Goal: Task Accomplishment & Management: Manage account settings

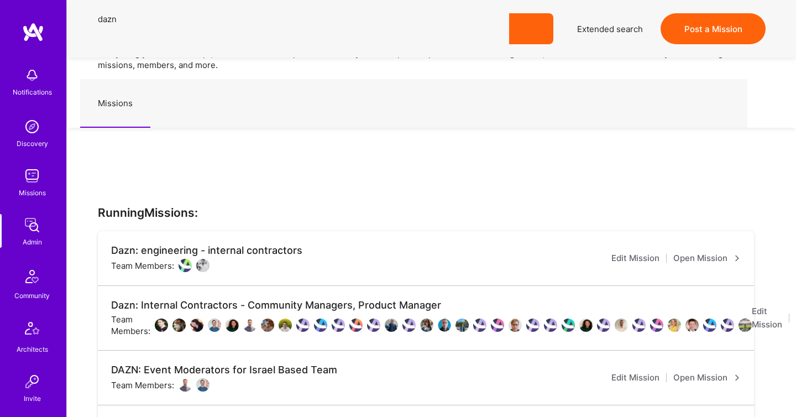
scroll to position [135, 0]
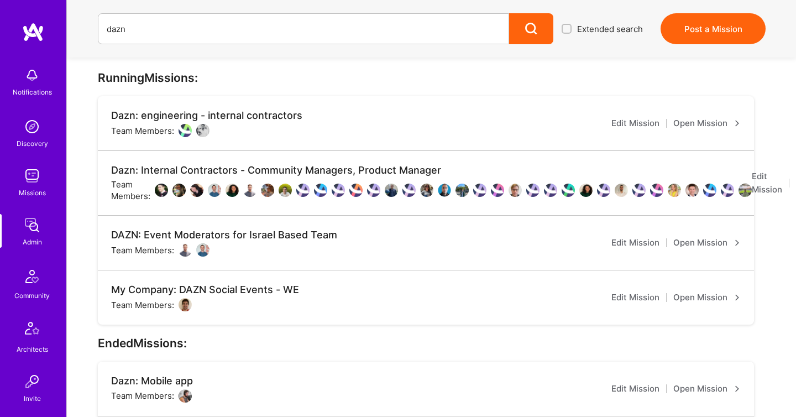
click at [31, 247] on div "Notifications Discovery Missions Admin Community Architects Invite Tokens A.Gui…" at bounding box center [33, 354] width 66 height 584
drag, startPoint x: 177, startPoint y: 24, endPoint x: 0, endPoint y: 24, distance: 177.3
click at [3, 24] on div "Notifications Discovery Missions Admin Community Architects Invite Tokens A.Gui…" at bounding box center [398, 391] width 796 height 1053
paste input "Onlocation Mobile/Security- 3338TSV275"
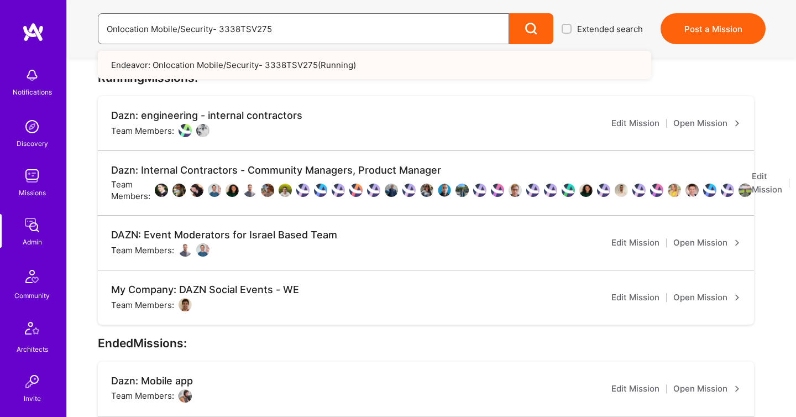
type input "Onlocation Mobile/Security- 3338TSV275"
click at [143, 57] on link "Endeavor: Onlocation Mobile/Security- 3338TSV275 ( Running )" at bounding box center [374, 65] width 553 height 28
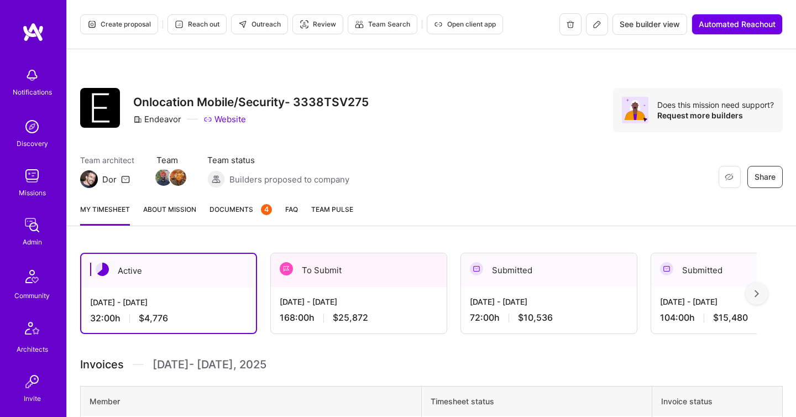
click at [232, 210] on span "Documents 4" at bounding box center [240, 209] width 62 height 12
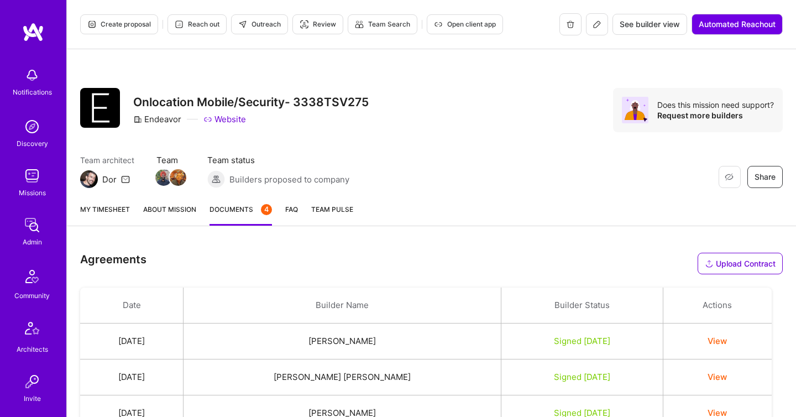
click at [98, 215] on link "My timesheet" at bounding box center [105, 214] width 50 height 22
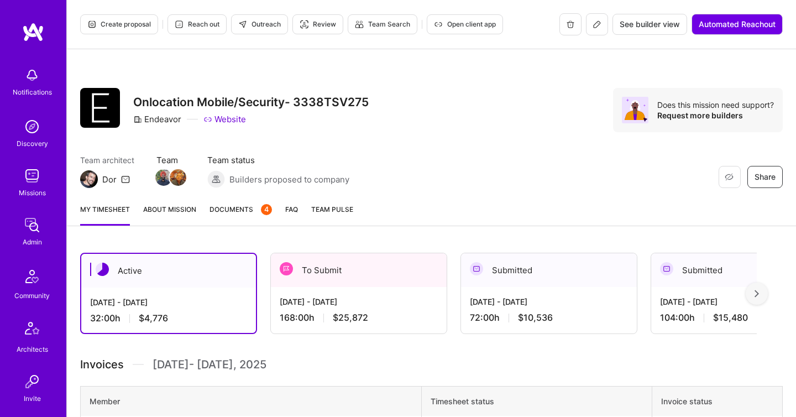
click at [323, 257] on div "To Submit" at bounding box center [359, 270] width 176 height 34
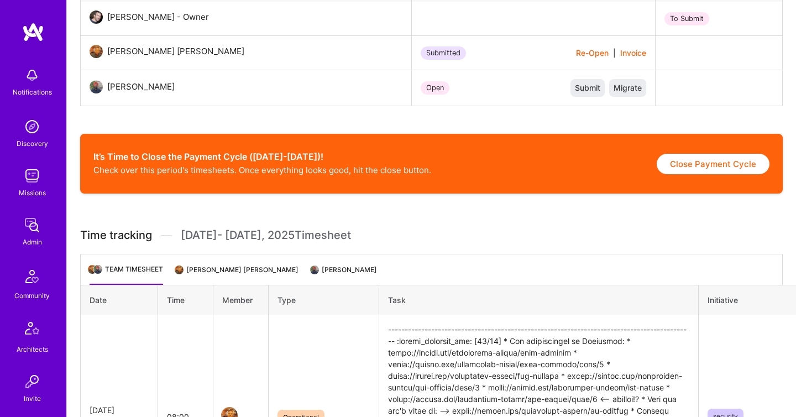
click at [249, 268] on li "Stephen James Agneta Agneta" at bounding box center [237, 274] width 122 height 22
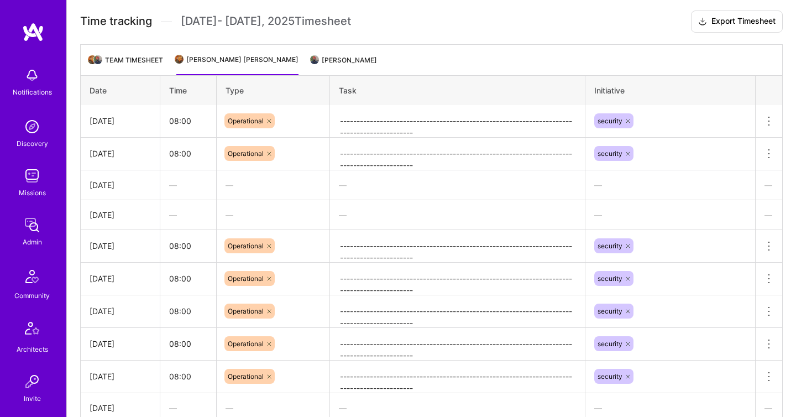
scroll to position [361, 0]
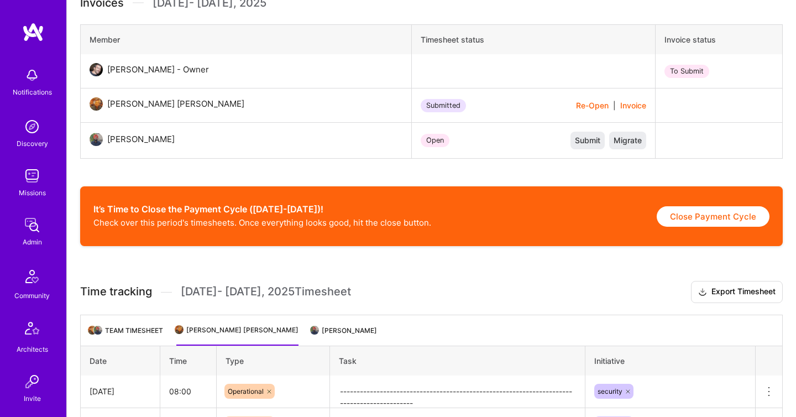
click at [359, 338] on li "Harsimran Singh Maan" at bounding box center [344, 335] width 65 height 22
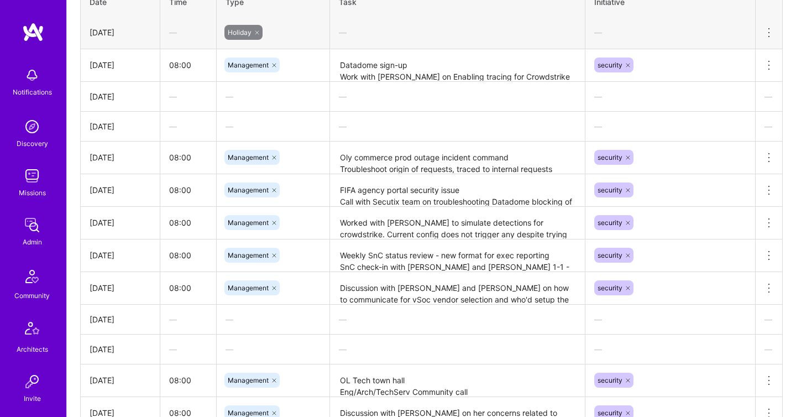
scroll to position [882, 0]
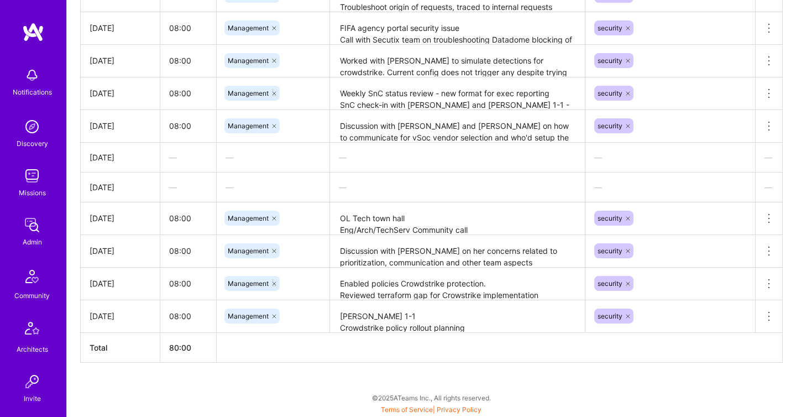
click at [36, 229] on img at bounding box center [32, 225] width 22 height 22
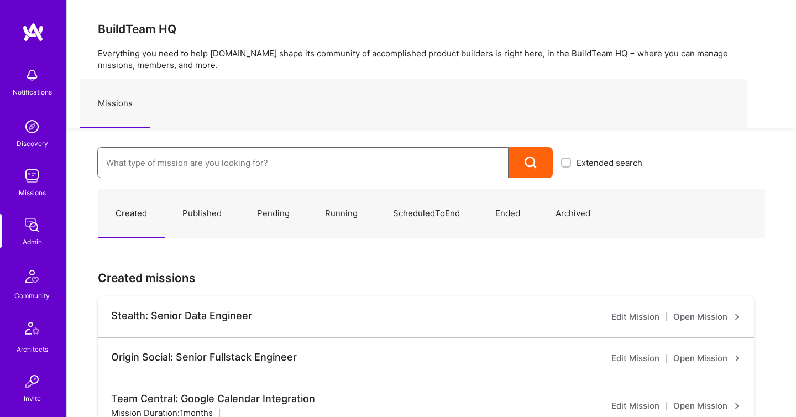
click at [159, 154] on input at bounding box center [302, 163] width 393 height 28
paste input "Olympic Engineering -3338OEG275"
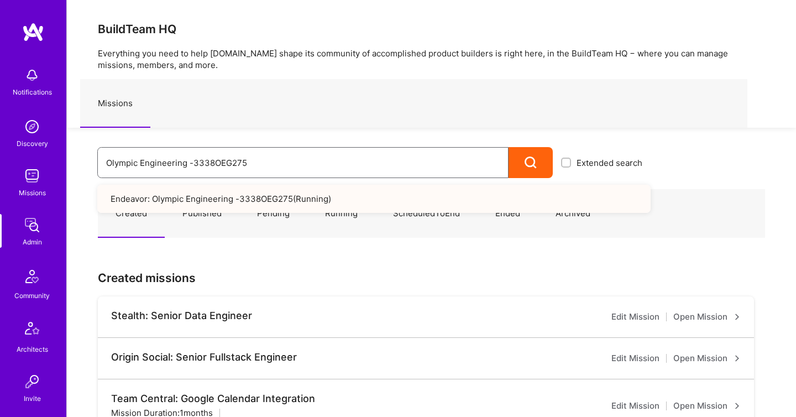
type input "Olympic Engineering -3338OEG275"
click at [203, 198] on link "Endeavor: Olympic Engineering -3338OEG275 ( Running )" at bounding box center [373, 199] width 553 height 28
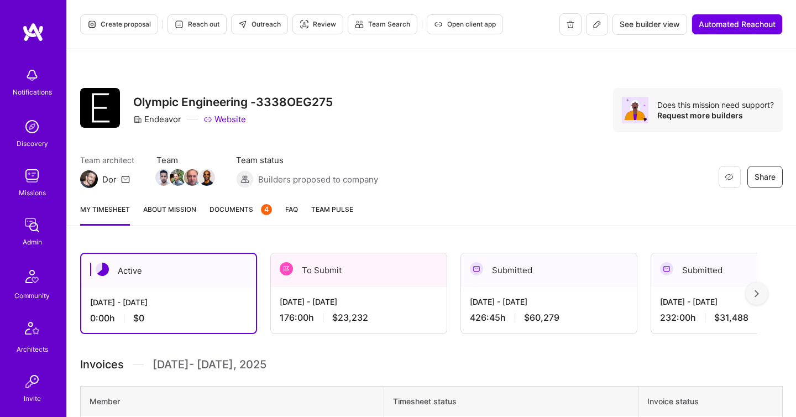
click at [363, 288] on div "Sep 16 - Sep 30, 2025 176:00 h $23,232" at bounding box center [359, 309] width 176 height 45
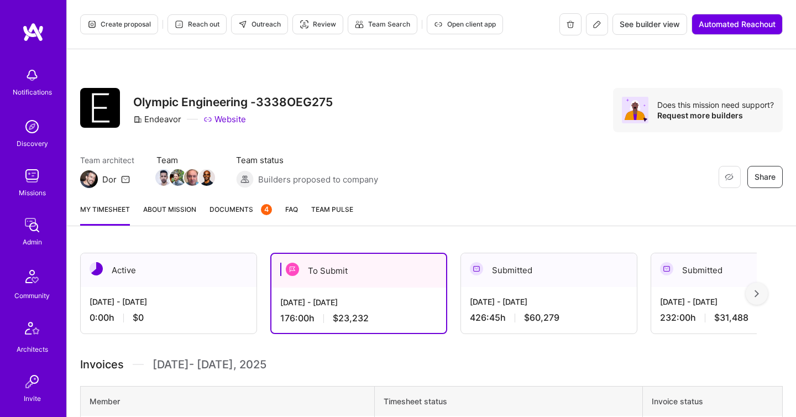
click at [232, 298] on div "[DATE] - [DATE]" at bounding box center [168, 302] width 158 height 12
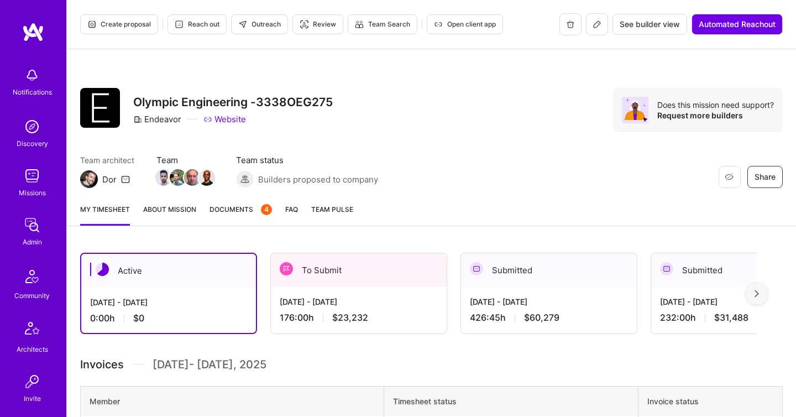
scroll to position [160, 0]
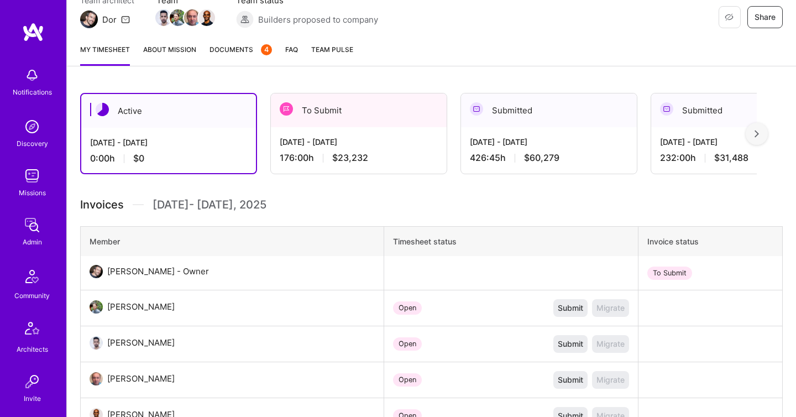
click at [330, 136] on div "[DATE] - [DATE]" at bounding box center [359, 142] width 158 height 12
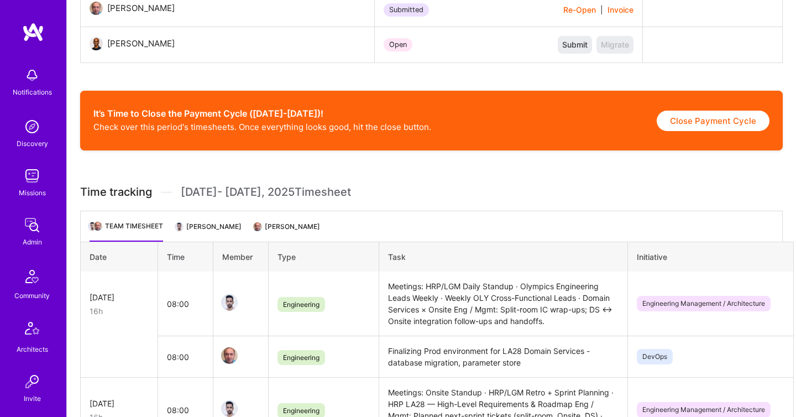
scroll to position [560, 0]
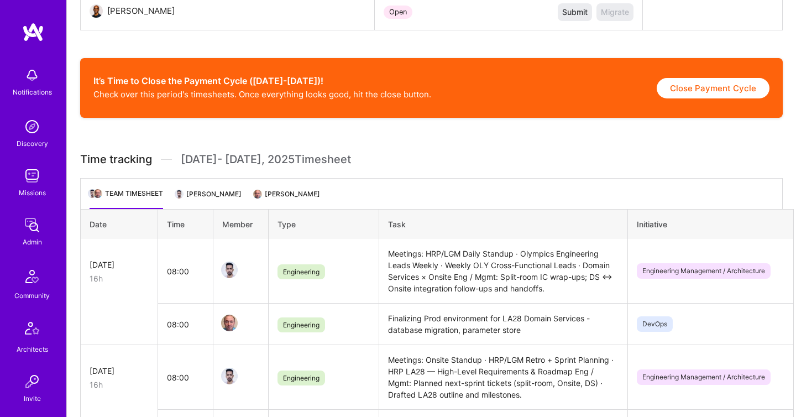
click at [212, 193] on li "Shray Bansal" at bounding box center [208, 198] width 65 height 22
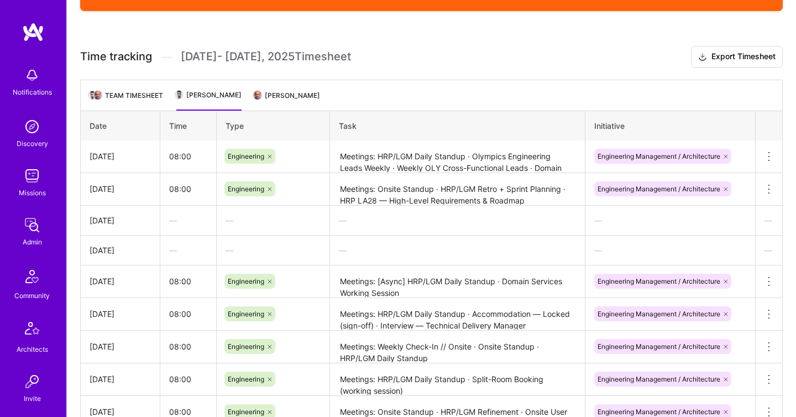
click at [267, 101] on li "Sergey Rodovinsky" at bounding box center [287, 100] width 65 height 22
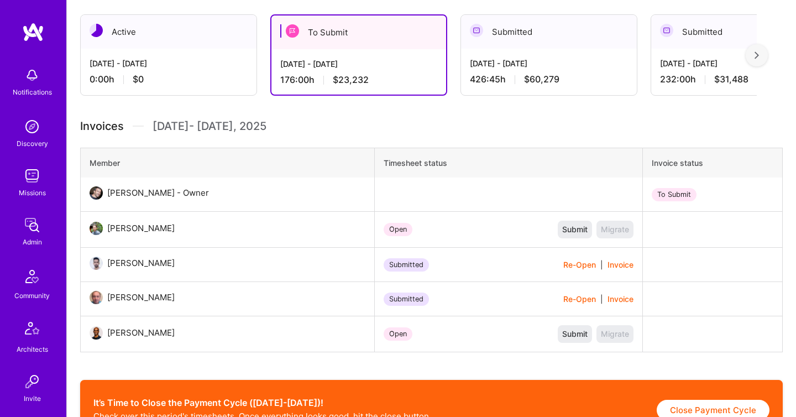
scroll to position [230, 0]
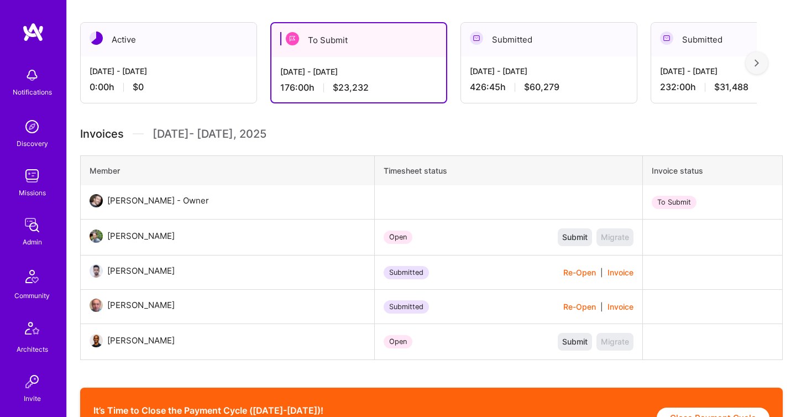
click at [525, 78] on div "Sep 1 - Sep 15, 2025 426:45 h $60,279" at bounding box center [549, 78] width 176 height 45
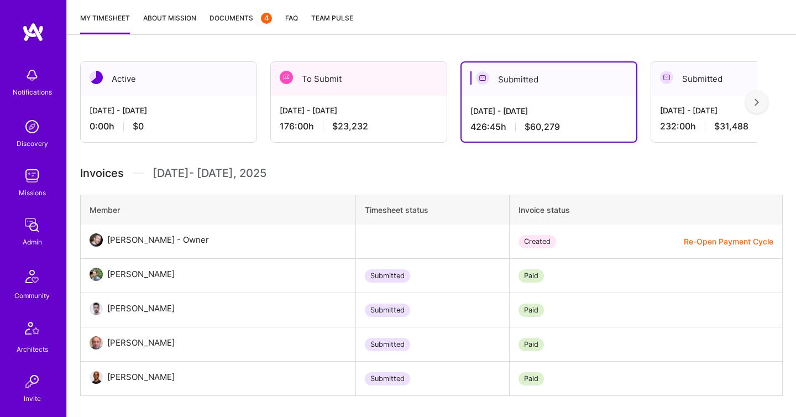
scroll to position [182, 0]
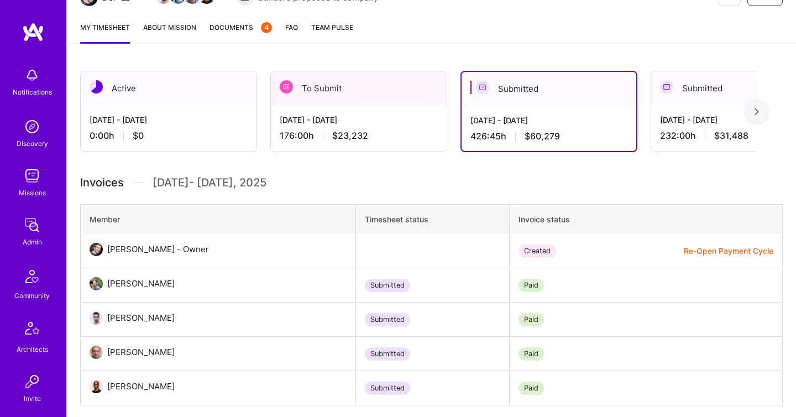
click at [36, 241] on div "Admin" at bounding box center [32, 242] width 19 height 12
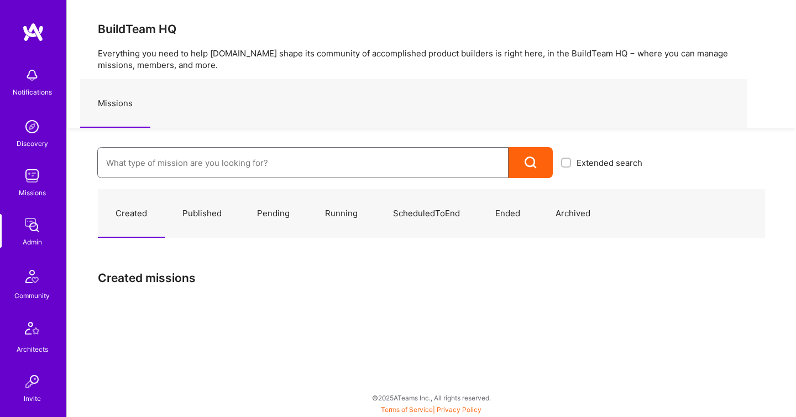
click at [186, 171] on input at bounding box center [302, 163] width 393 height 28
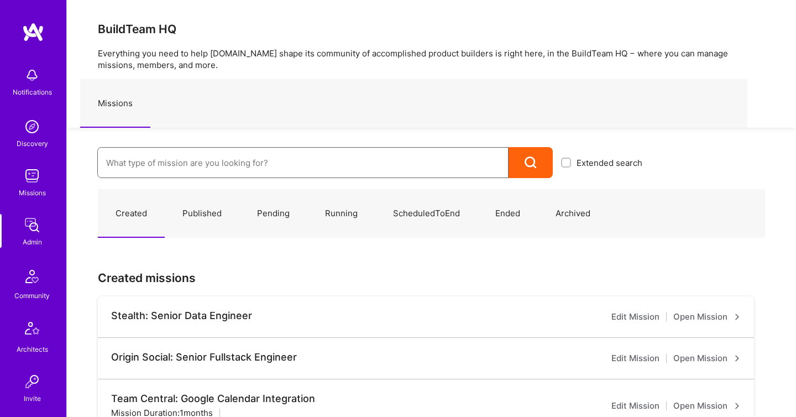
paste input "Data Team- 3338DES275"
type input "Data Team- 3338DES275"
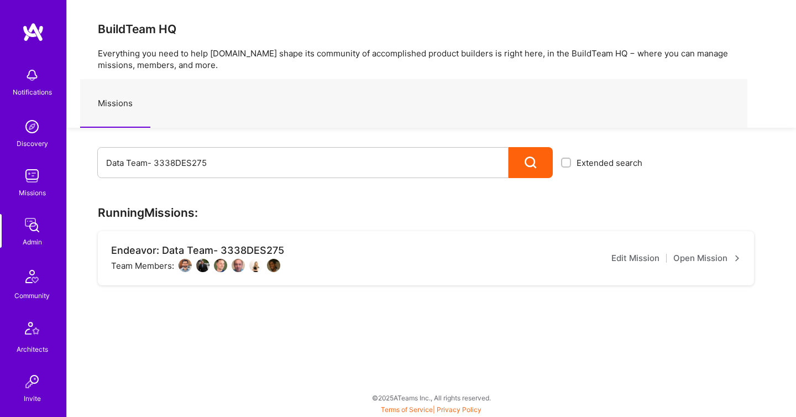
click at [684, 255] on link "Open Mission" at bounding box center [706, 257] width 67 height 13
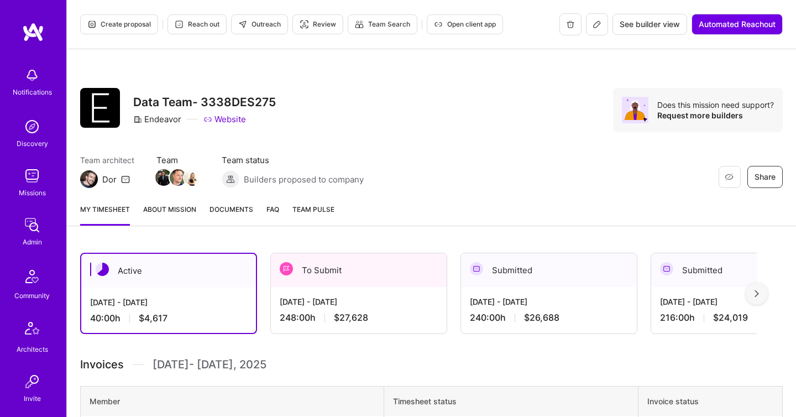
click at [340, 329] on div "Sep 16 - Sep 30, 2025 248:00 h $27,628" at bounding box center [359, 309] width 176 height 45
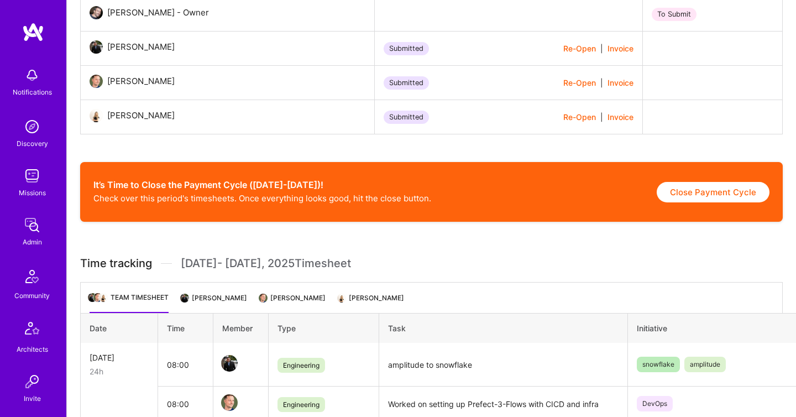
scroll to position [435, 0]
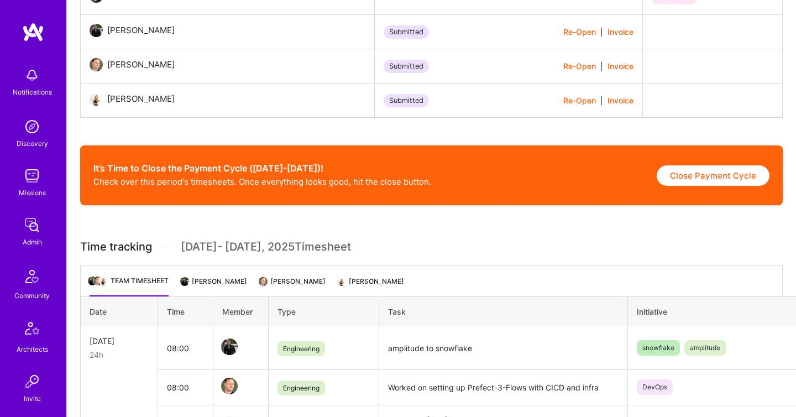
click at [238, 286] on li "Fernando Ferrer" at bounding box center [214, 286] width 65 height 22
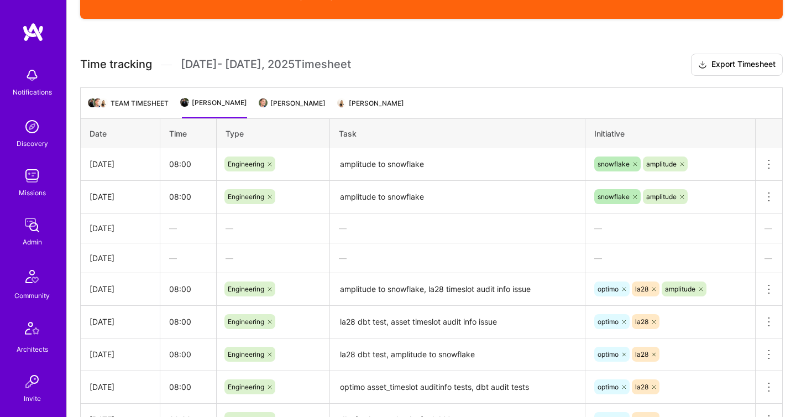
click at [295, 102] on li "Semyon Pisarev" at bounding box center [292, 108] width 65 height 22
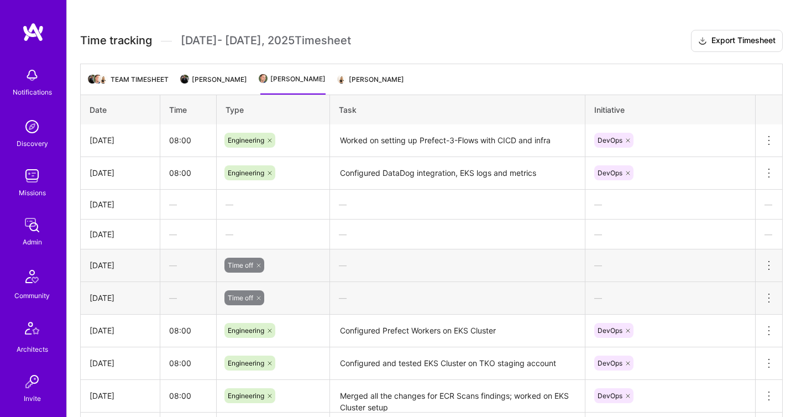
scroll to position [554, 0]
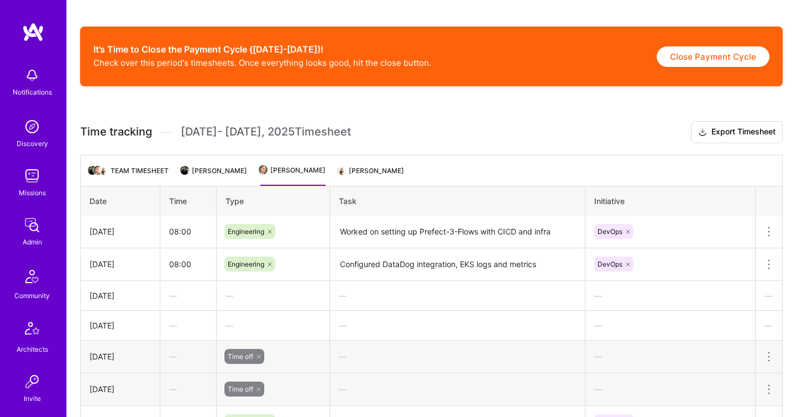
click at [355, 164] on ul "Team timesheet Fernando Ferrer Semyon Pisarev Hila Paz" at bounding box center [431, 170] width 702 height 31
click at [355, 165] on li "Hila Paz" at bounding box center [371, 175] width 65 height 22
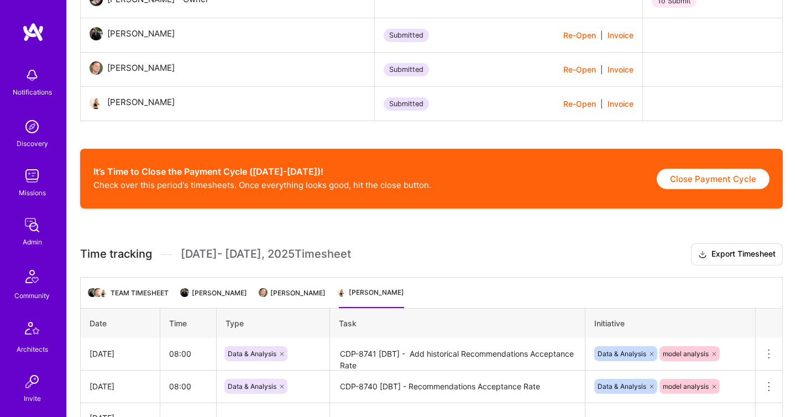
scroll to position [434, 0]
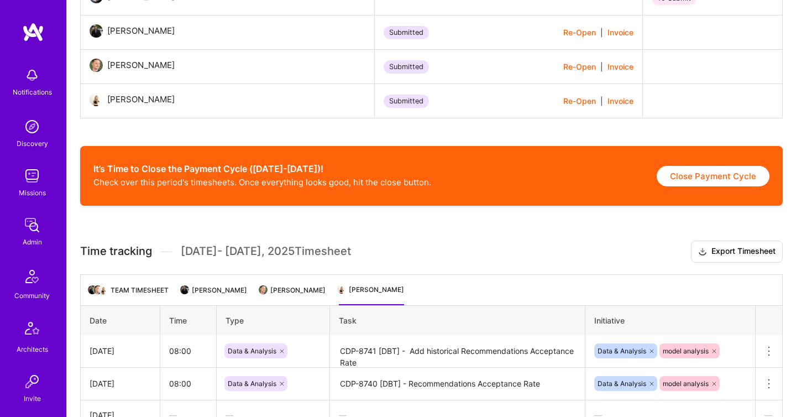
click at [207, 298] on li "Fernando Ferrer" at bounding box center [214, 294] width 65 height 22
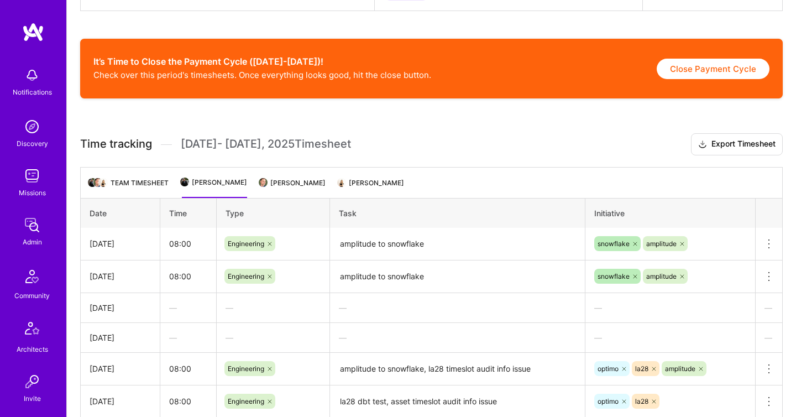
click at [280, 192] on li "Semyon Pisarev" at bounding box center [292, 187] width 65 height 22
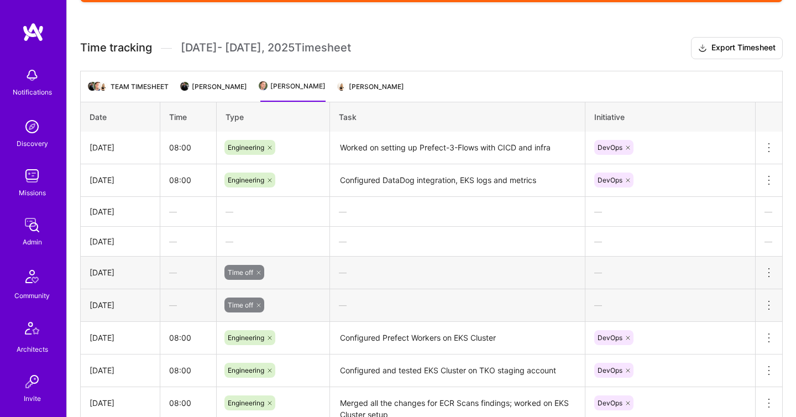
click at [365, 83] on li "Hila Paz" at bounding box center [371, 91] width 65 height 22
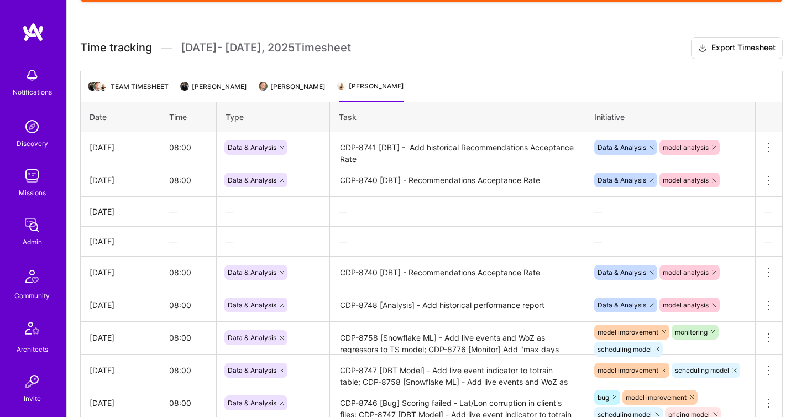
scroll to position [915, 0]
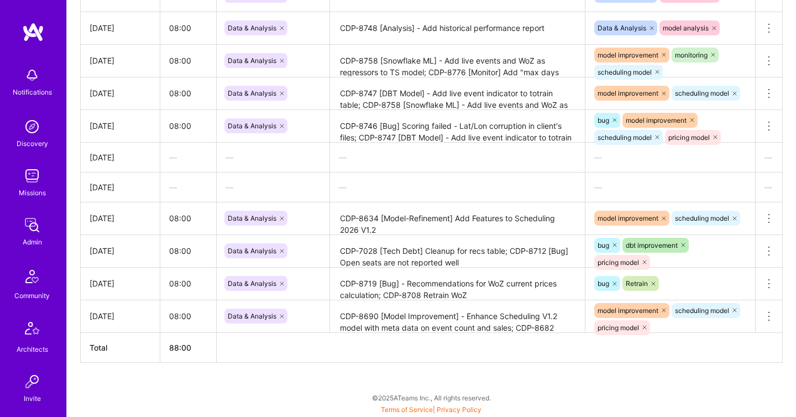
click at [35, 228] on img at bounding box center [32, 225] width 22 height 22
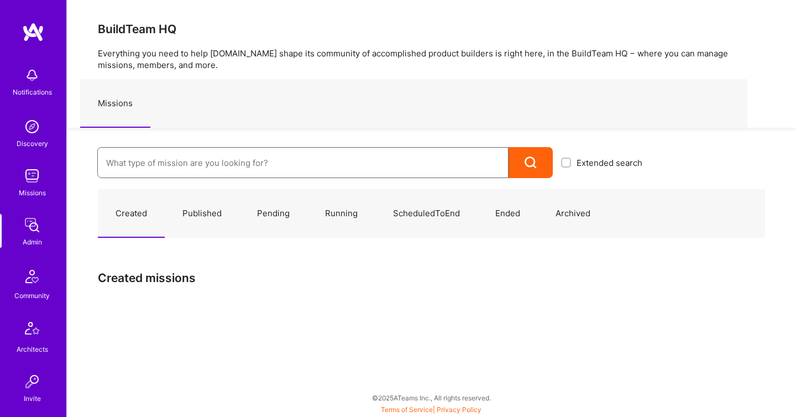
click at [157, 167] on input at bounding box center [302, 163] width 393 height 28
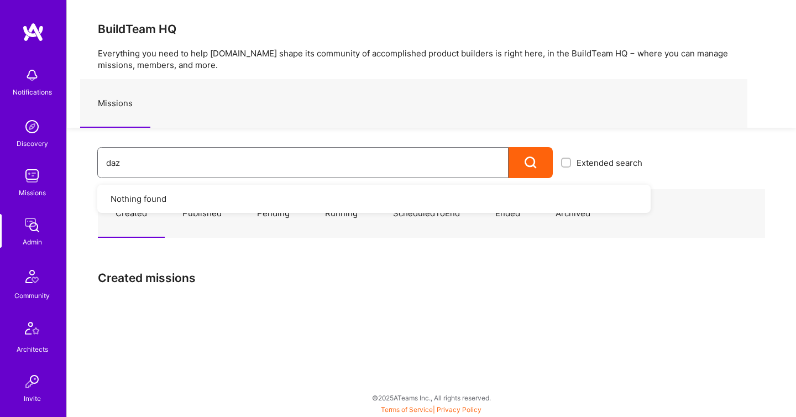
type input "dazn"
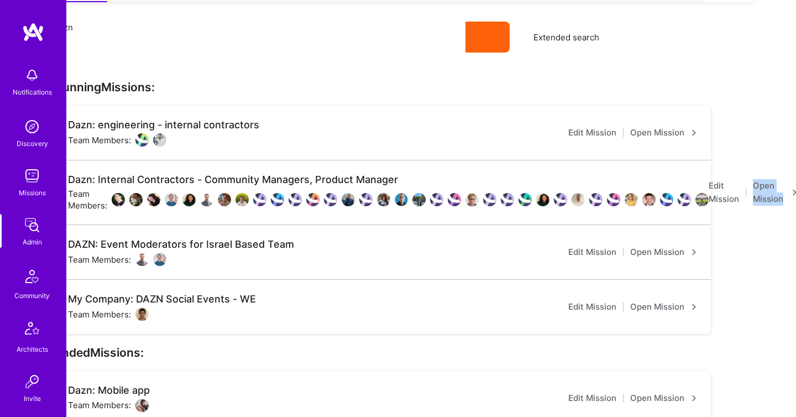
scroll to position [129, 43]
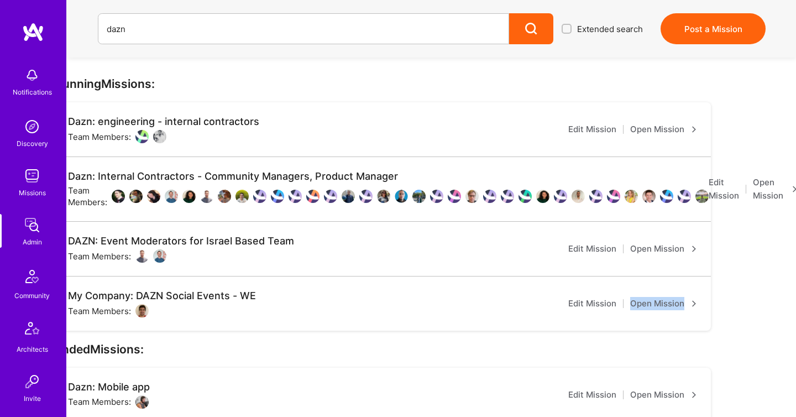
click at [636, 302] on link "Open Mission" at bounding box center [663, 303] width 67 height 13
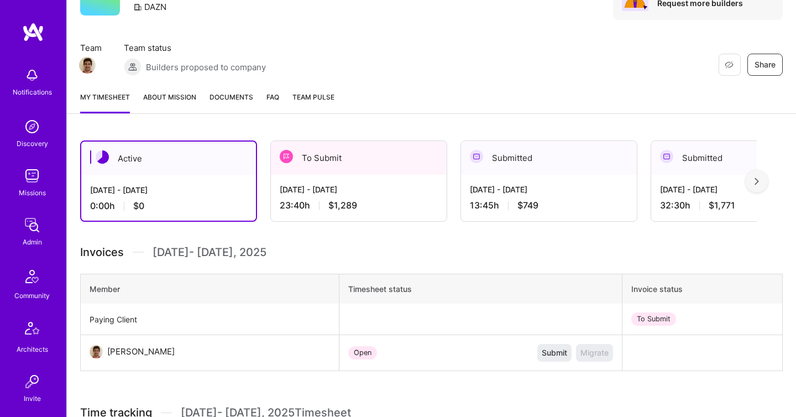
scroll to position [143, 0]
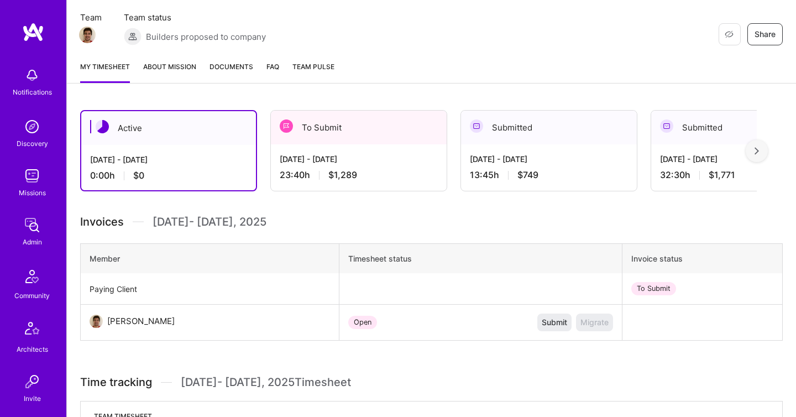
click at [317, 145] on div "Sep 16 - Sep 30, 2025 23:40 h $1,289" at bounding box center [359, 166] width 176 height 45
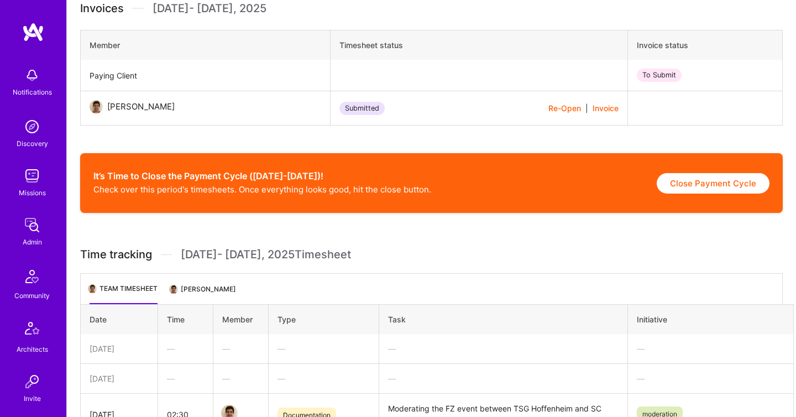
scroll to position [356, 0]
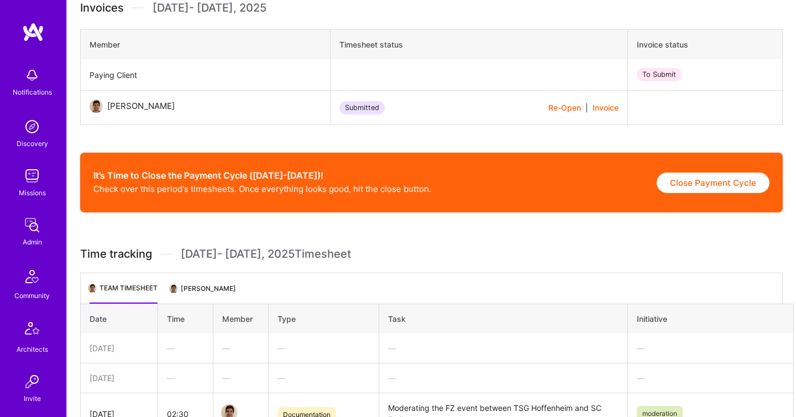
click at [222, 285] on li "Giulio Magliano" at bounding box center [203, 293] width 65 height 22
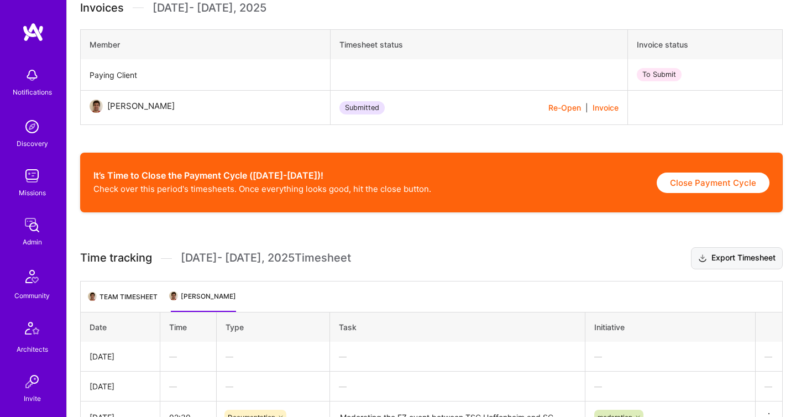
click at [755, 256] on button "Export Timesheet" at bounding box center [737, 258] width 92 height 22
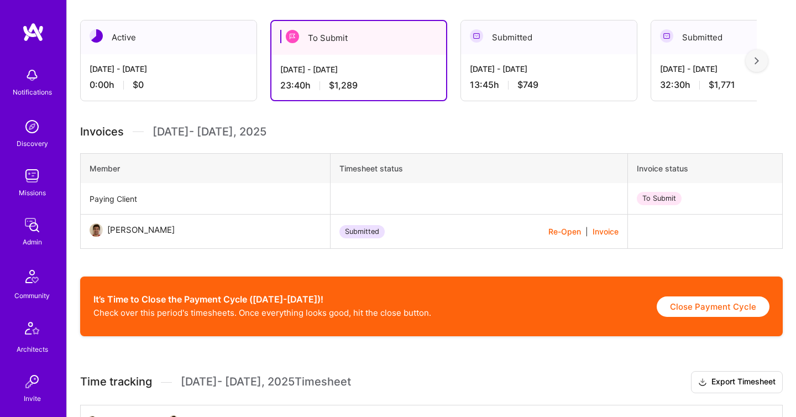
scroll to position [0, 0]
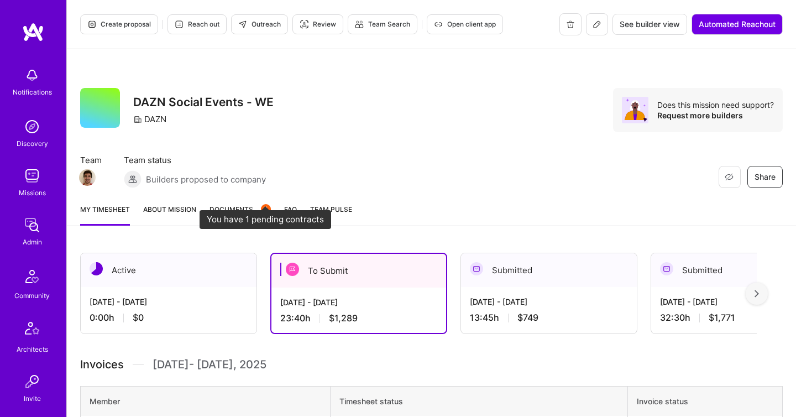
click at [240, 208] on span "Documents 1" at bounding box center [239, 209] width 61 height 12
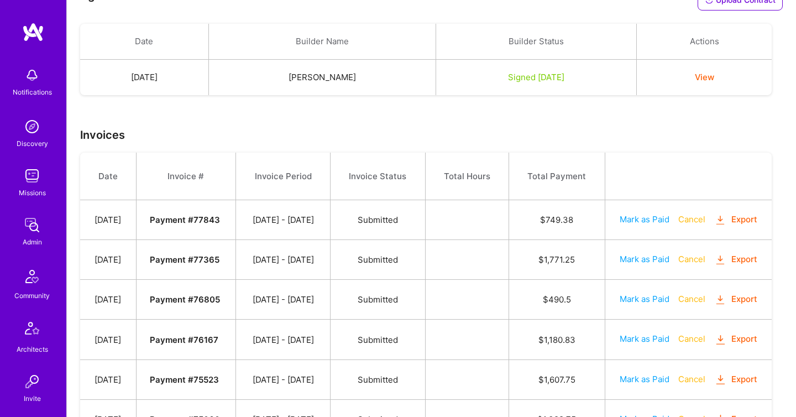
scroll to position [280, 0]
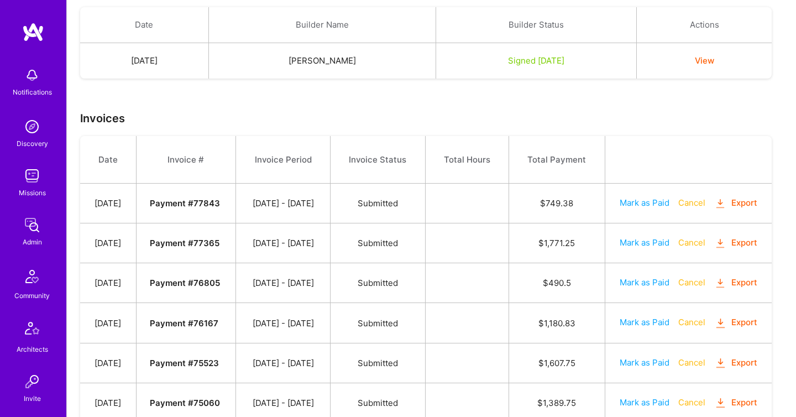
click at [714, 249] on button "Export" at bounding box center [735, 242] width 43 height 13
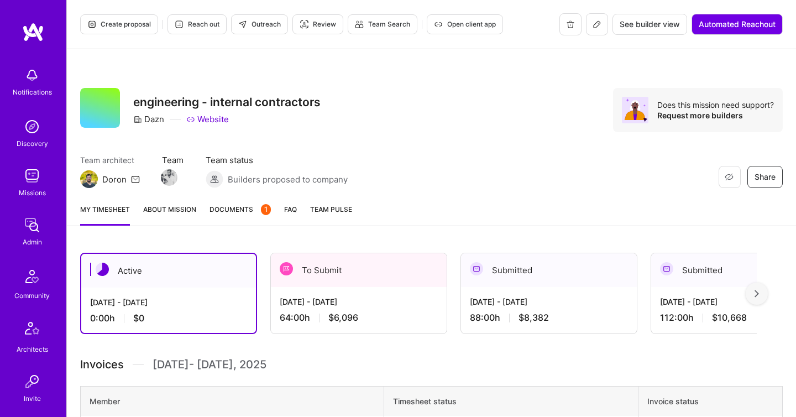
click at [315, 293] on div "[DATE] - [DATE] 64:00 h $6,096" at bounding box center [359, 309] width 176 height 45
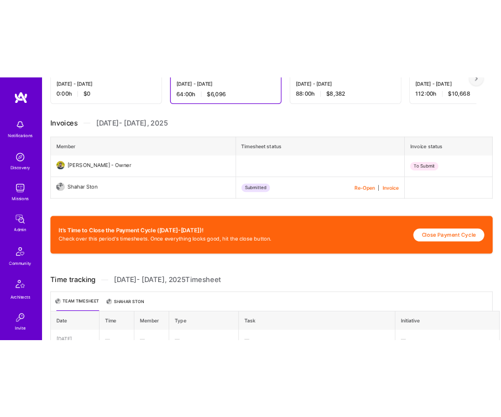
scroll to position [289, 0]
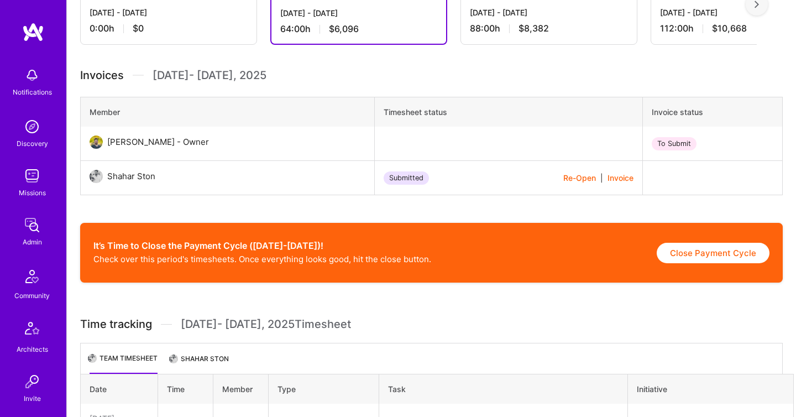
click at [198, 366] on li "Shahar Ston" at bounding box center [200, 363] width 58 height 22
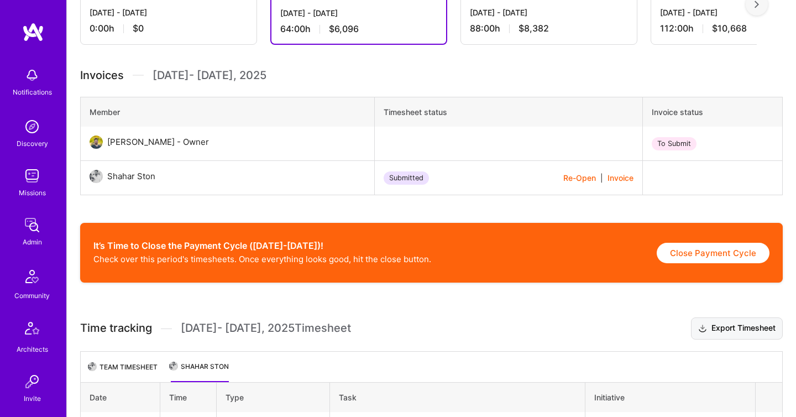
click at [709, 328] on button "Export Timesheet" at bounding box center [737, 328] width 92 height 22
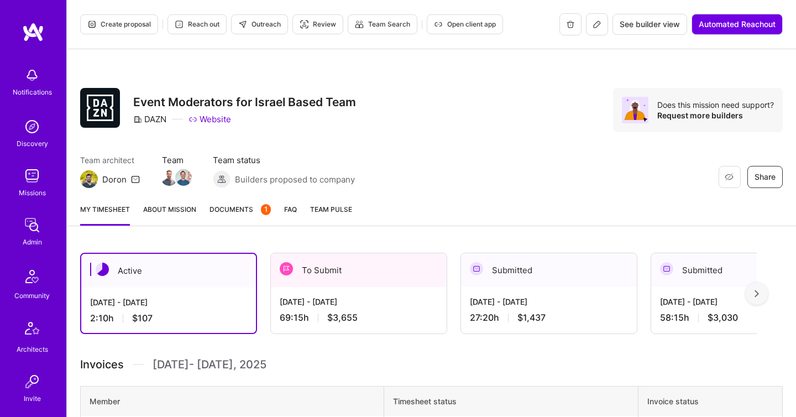
click at [352, 264] on div "To Submit" at bounding box center [359, 270] width 176 height 34
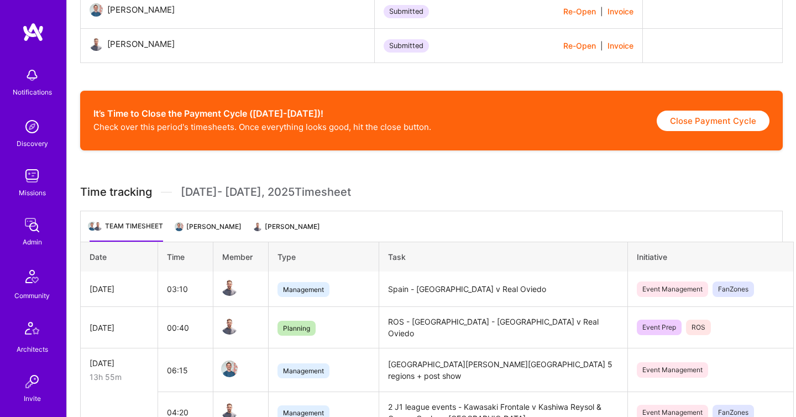
scroll to position [455, 0]
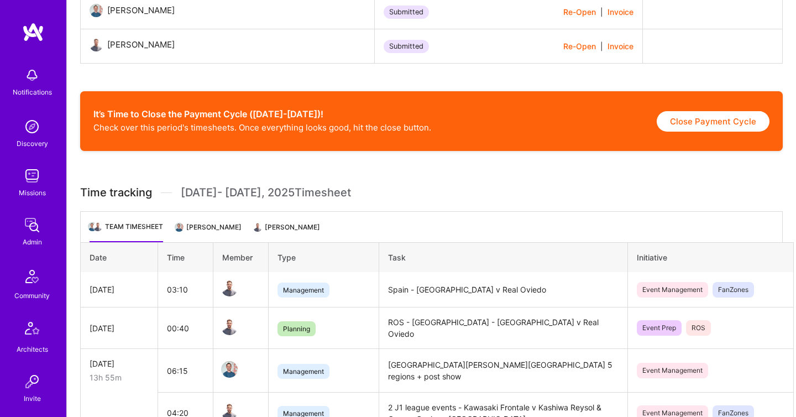
click at [216, 238] on li "Itay Biran" at bounding box center [208, 231] width 65 height 22
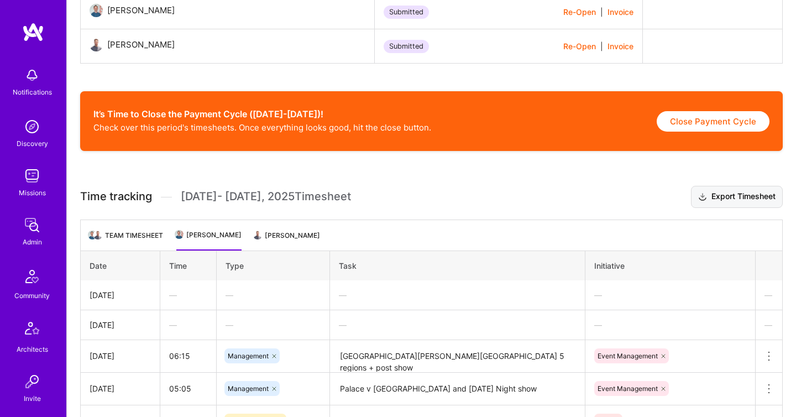
click at [740, 193] on button "Export Timesheet" at bounding box center [737, 197] width 92 height 22
click at [262, 239] on li "Yam Blumberg" at bounding box center [287, 240] width 65 height 22
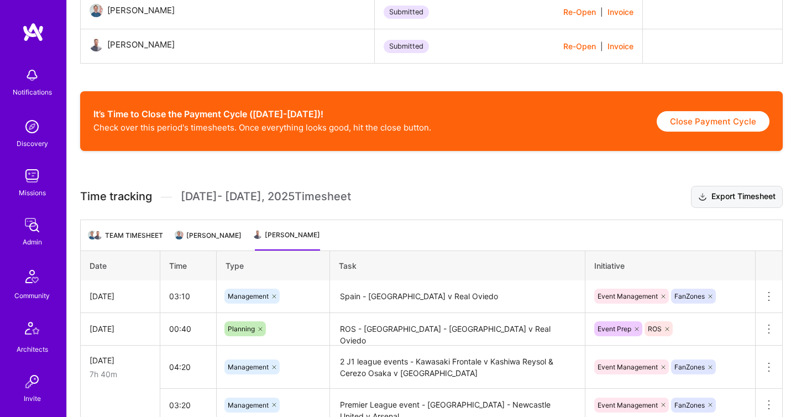
click at [723, 200] on button "Export Timesheet" at bounding box center [737, 197] width 92 height 22
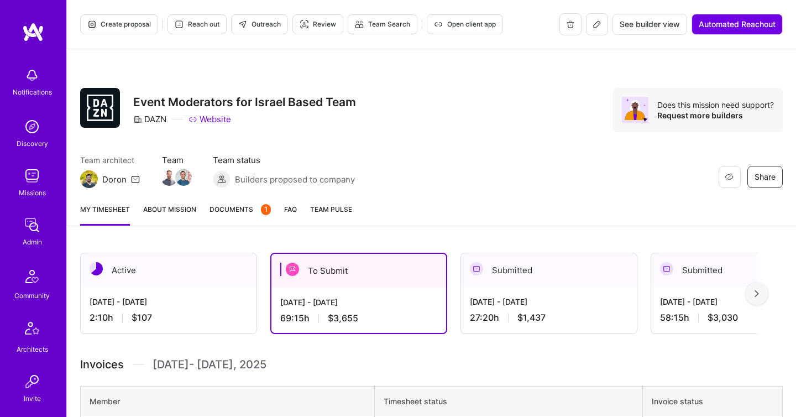
click at [238, 216] on link "Documents 1" at bounding box center [239, 214] width 61 height 22
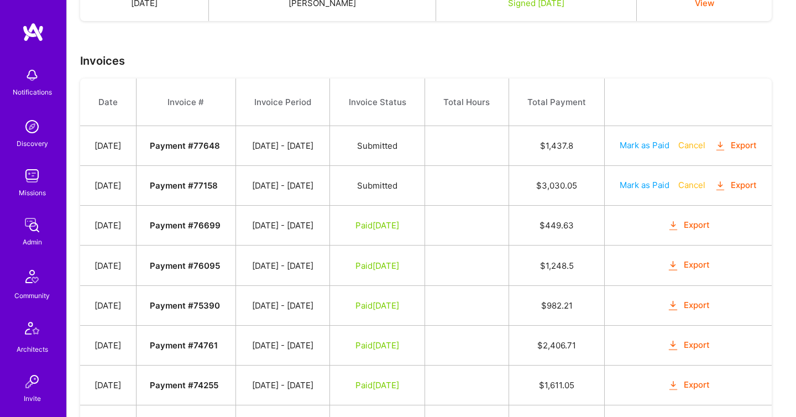
scroll to position [330, 0]
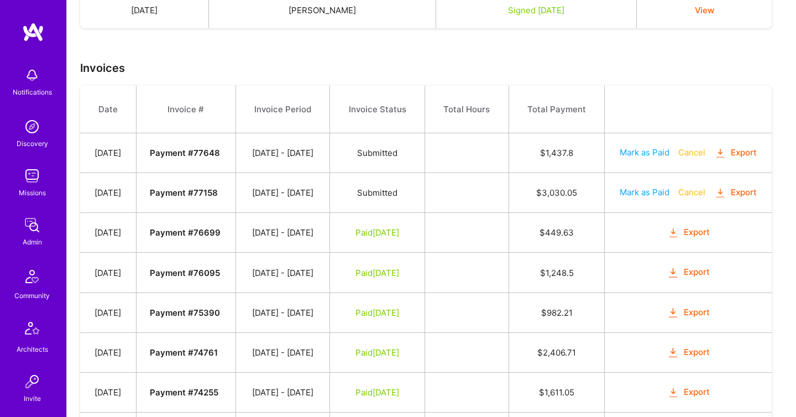
click at [714, 160] on icon "button" at bounding box center [720, 153] width 13 height 13
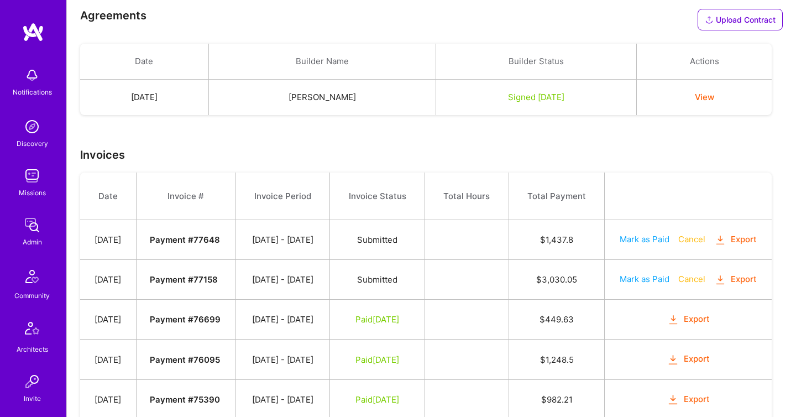
scroll to position [231, 0]
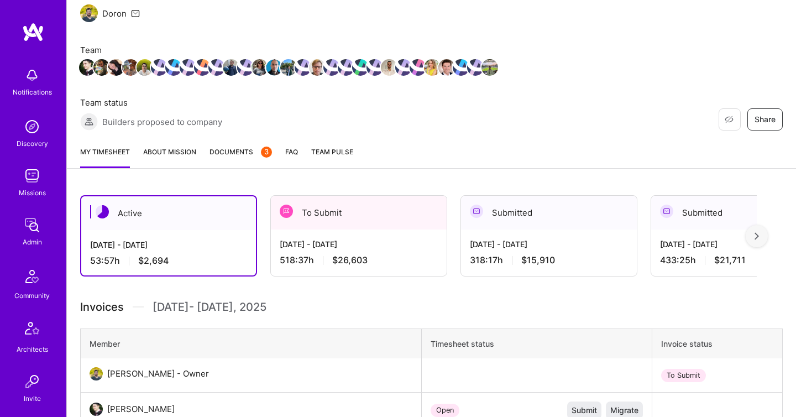
scroll to position [194, 0]
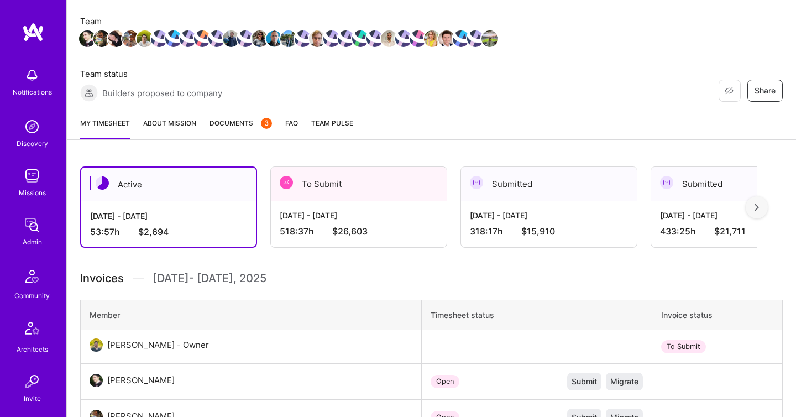
click at [324, 195] on div "To Submit" at bounding box center [359, 184] width 176 height 34
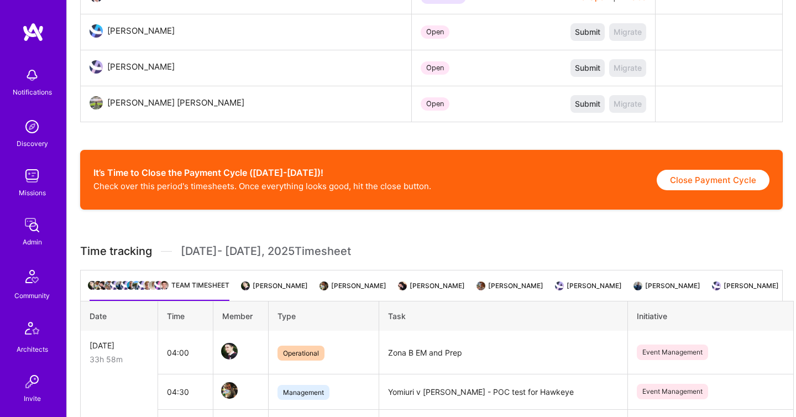
scroll to position [1493, 0]
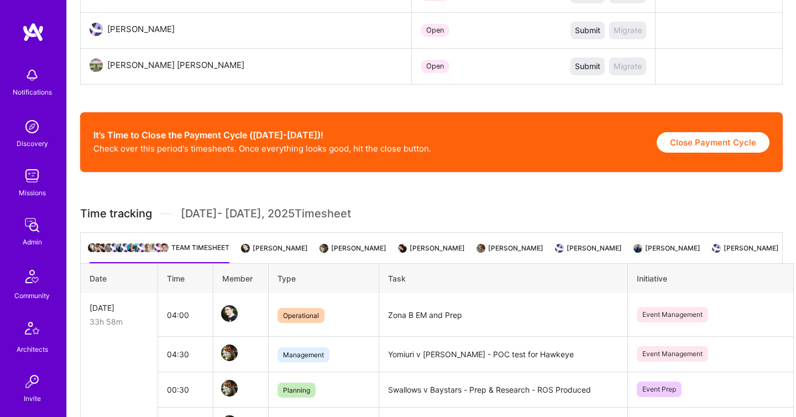
click at [271, 246] on li "[PERSON_NAME]" at bounding box center [275, 252] width 65 height 22
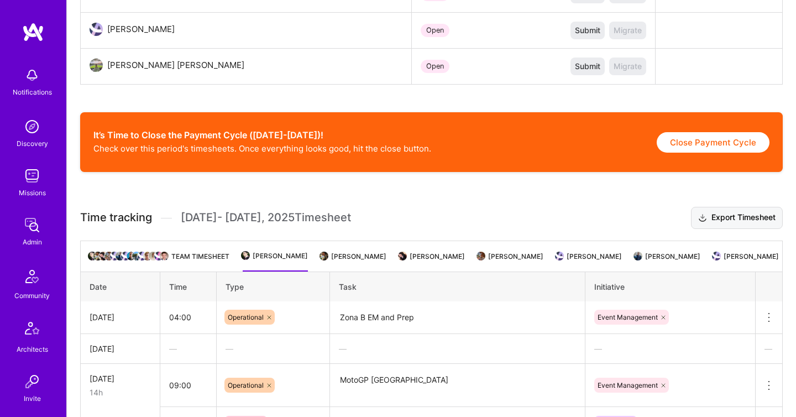
click at [723, 223] on button "Export Timesheet" at bounding box center [737, 218] width 92 height 22
click at [386, 254] on li "[PERSON_NAME]" at bounding box center [353, 261] width 65 height 22
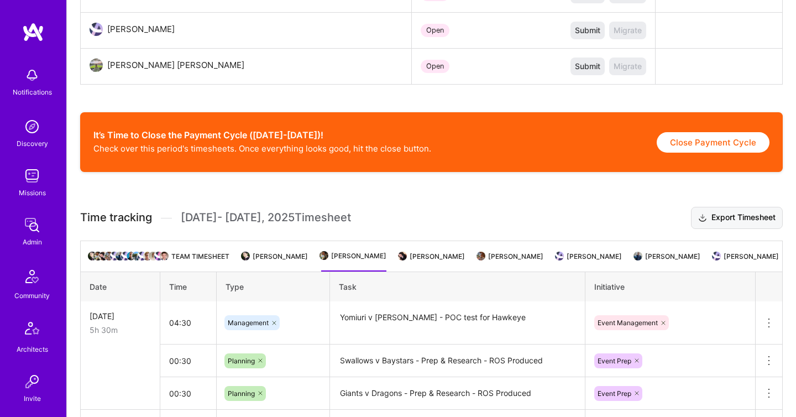
click at [729, 225] on button "Export Timesheet" at bounding box center [737, 218] width 92 height 22
click at [459, 267] on li "[PERSON_NAME]" at bounding box center [431, 261] width 65 height 22
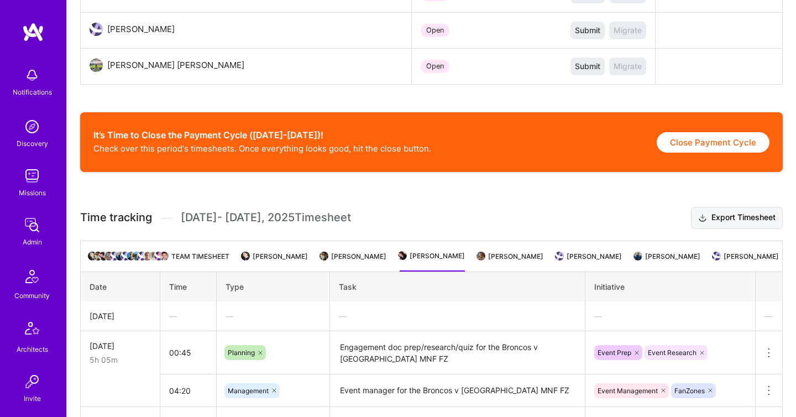
click at [718, 226] on button "Export Timesheet" at bounding box center [737, 218] width 92 height 22
click at [539, 253] on li "[PERSON_NAME]" at bounding box center [510, 261] width 65 height 22
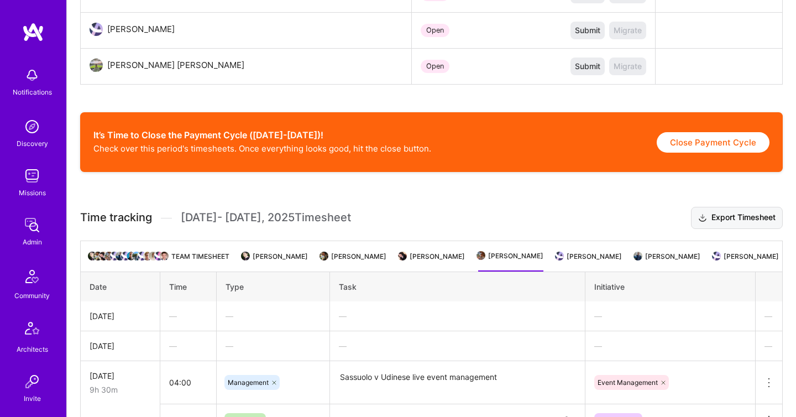
click at [707, 219] on button "Export Timesheet" at bounding box center [737, 218] width 92 height 22
click at [622, 252] on ul "Team timesheet [PERSON_NAME] [PERSON_NAME] [PERSON_NAME] [PERSON_NAME] [PERSON_…" at bounding box center [431, 255] width 702 height 31
click at [622, 257] on li "[PERSON_NAME]" at bounding box center [588, 261] width 65 height 22
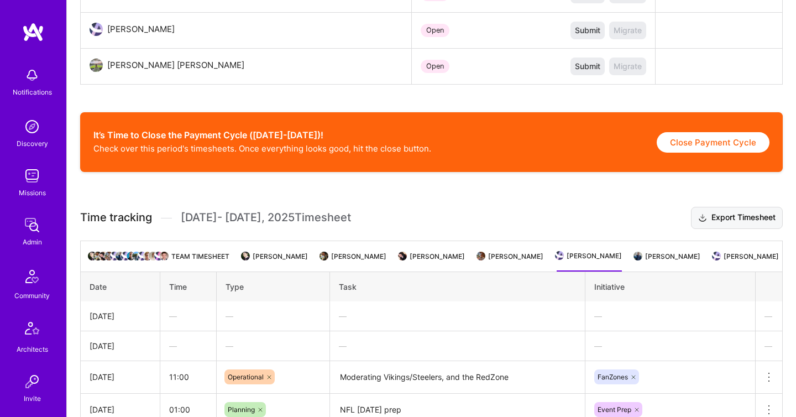
click at [708, 225] on button "Export Timesheet" at bounding box center [737, 218] width 92 height 22
click at [696, 262] on li "[PERSON_NAME]" at bounding box center [667, 261] width 65 height 22
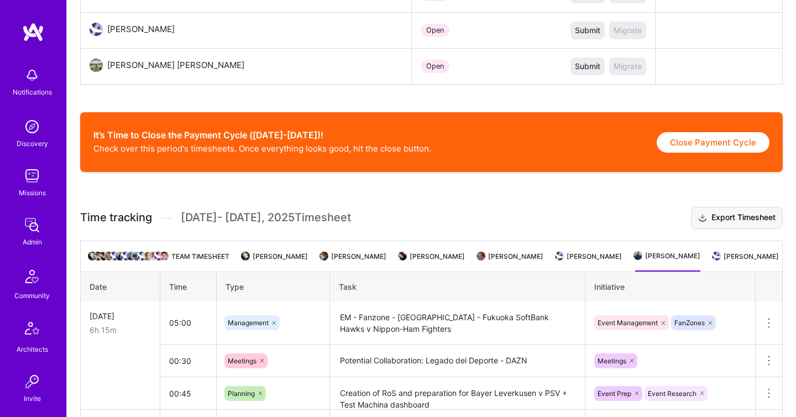
click at [713, 220] on button "Export Timesheet" at bounding box center [737, 218] width 92 height 22
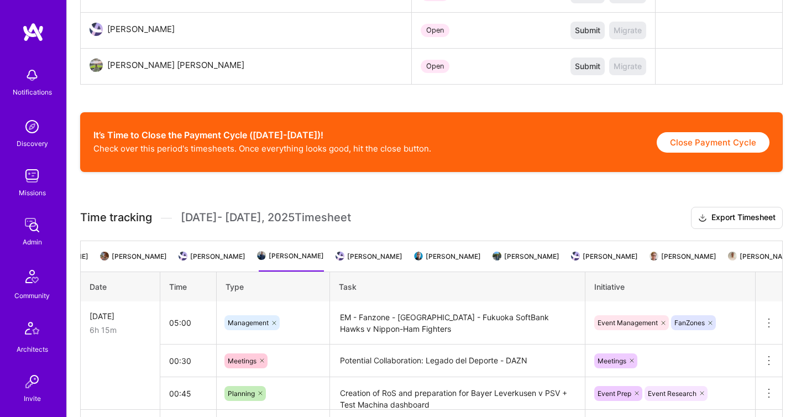
scroll to position [0, 388]
click at [389, 254] on li "[PERSON_NAME]" at bounding box center [357, 261] width 65 height 22
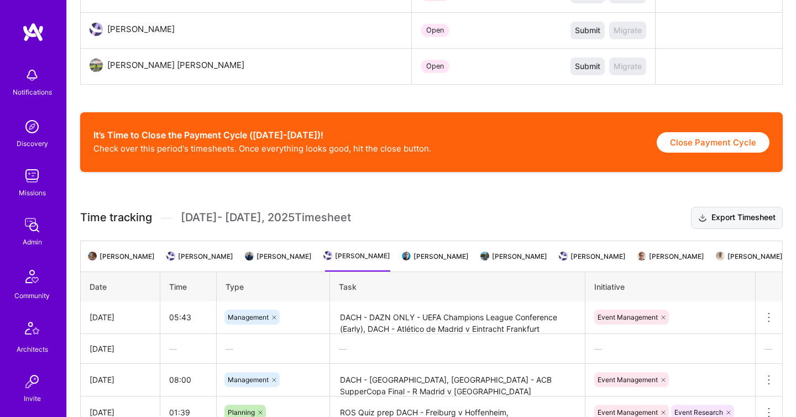
click at [712, 217] on button "Export Timesheet" at bounding box center [737, 218] width 92 height 22
click at [466, 261] on li "[PERSON_NAME]" at bounding box center [435, 261] width 65 height 22
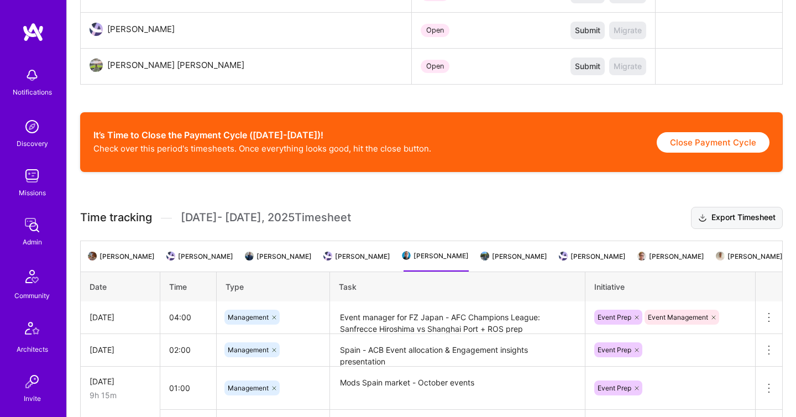
click at [730, 221] on button "Export Timesheet" at bounding box center [737, 218] width 92 height 22
click at [547, 260] on li "[PERSON_NAME]" at bounding box center [514, 261] width 65 height 22
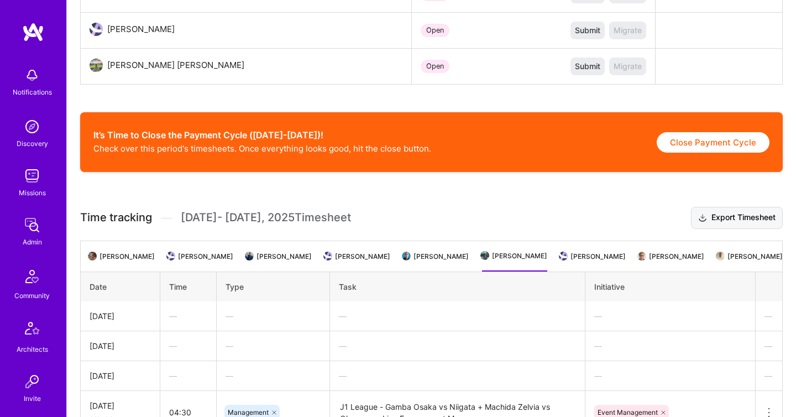
click at [719, 219] on button "Export Timesheet" at bounding box center [737, 218] width 92 height 22
click at [609, 268] on li "[PERSON_NAME]" at bounding box center [592, 261] width 65 height 22
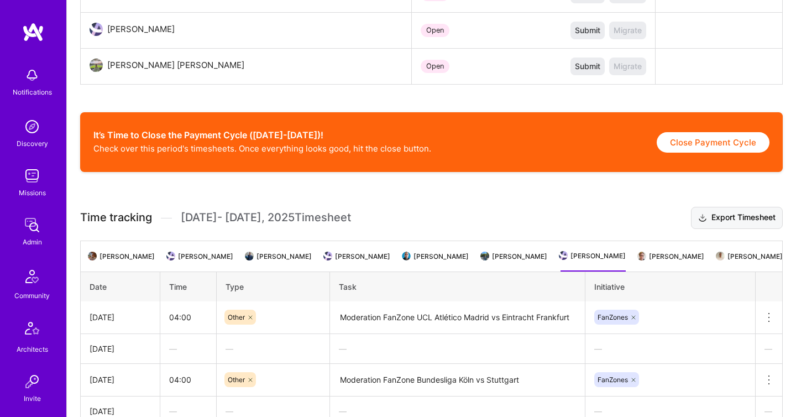
click at [713, 218] on button "Export Timesheet" at bounding box center [737, 218] width 92 height 22
click at [684, 254] on li "[PERSON_NAME]" at bounding box center [671, 261] width 65 height 22
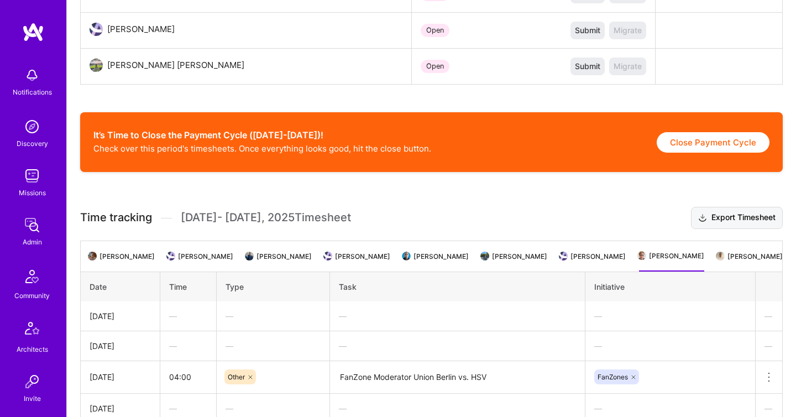
click at [714, 227] on button "Export Timesheet" at bounding box center [737, 218] width 92 height 22
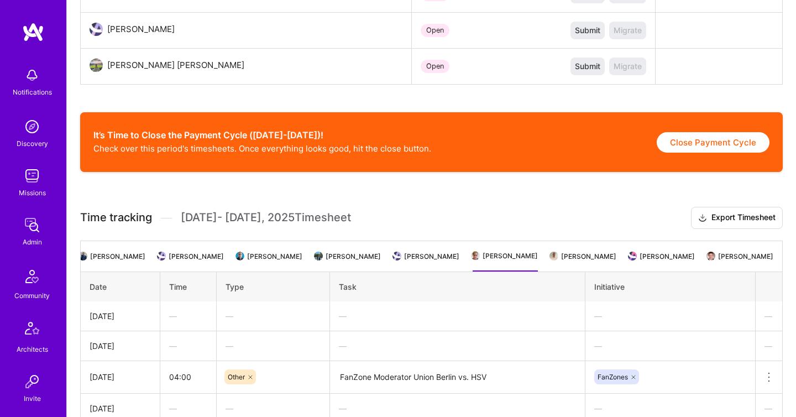
click at [612, 256] on li "[PERSON_NAME]" at bounding box center [583, 261] width 65 height 22
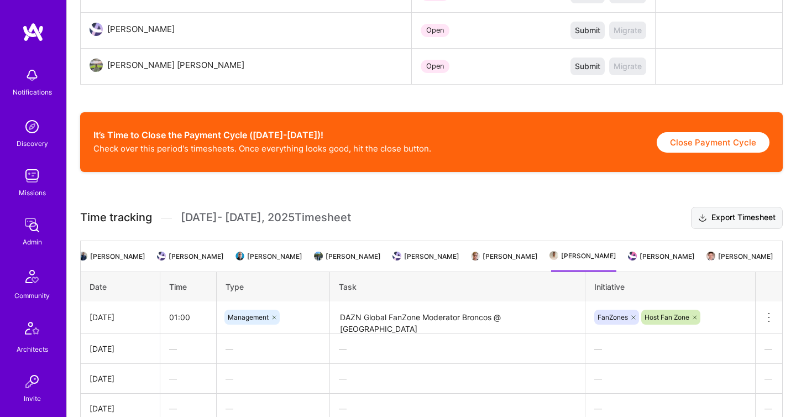
click at [717, 226] on button "Export Timesheet" at bounding box center [737, 218] width 92 height 22
click at [663, 266] on li "[PERSON_NAME]" at bounding box center [661, 261] width 65 height 22
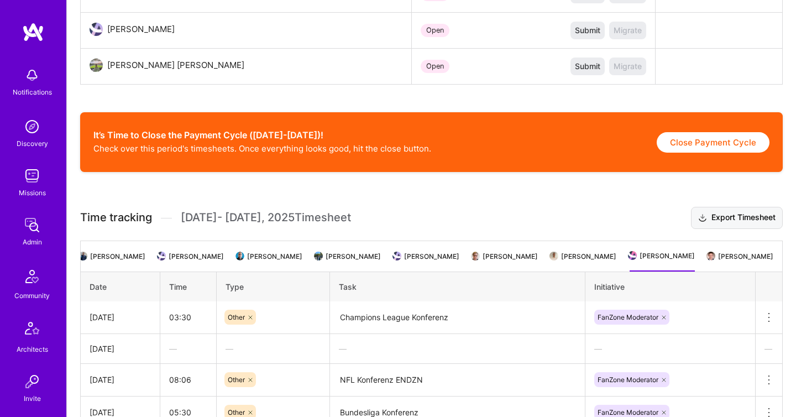
click at [716, 222] on button "Export Timesheet" at bounding box center [737, 218] width 92 height 22
click at [721, 254] on li "[PERSON_NAME]" at bounding box center [740, 261] width 65 height 22
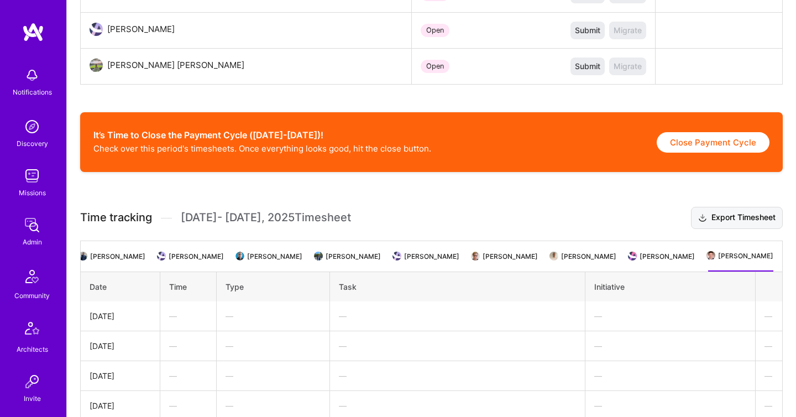
click at [715, 220] on button "Export Timesheet" at bounding box center [737, 218] width 92 height 22
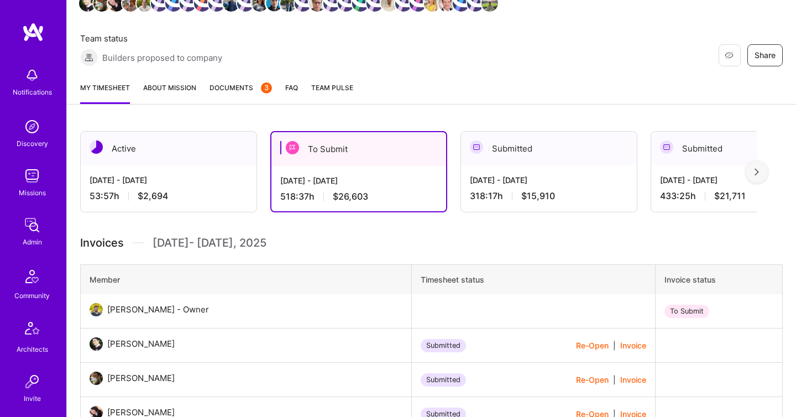
scroll to position [220, 0]
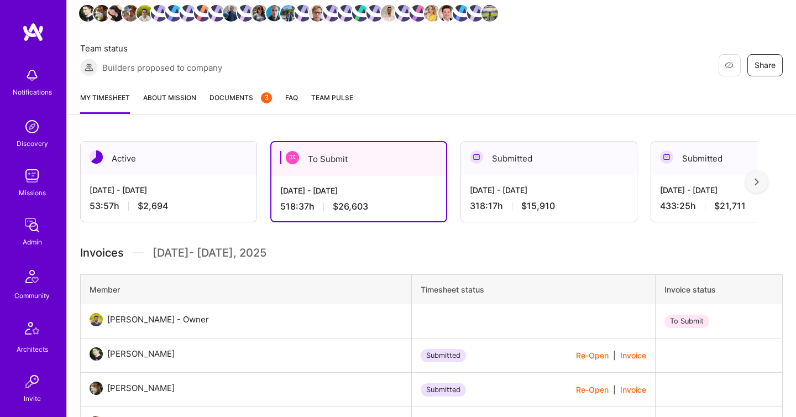
click at [225, 105] on link "Documents 3" at bounding box center [240, 103] width 62 height 22
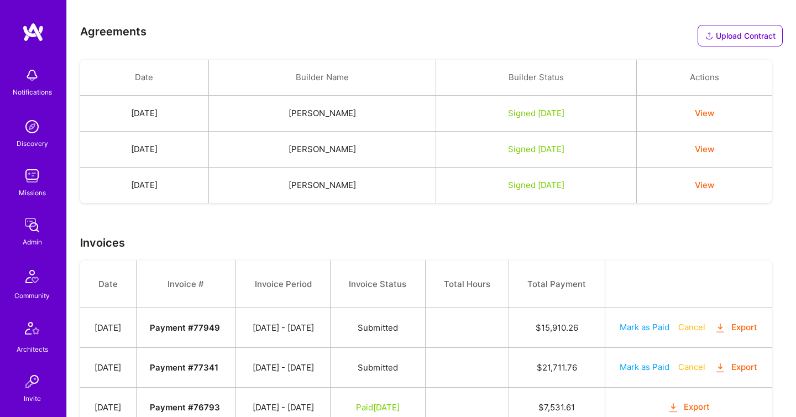
scroll to position [583, 0]
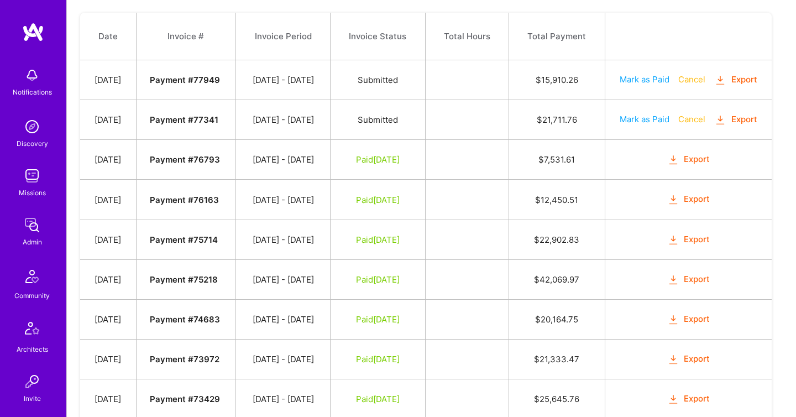
click at [714, 87] on icon "button" at bounding box center [720, 80] width 13 height 13
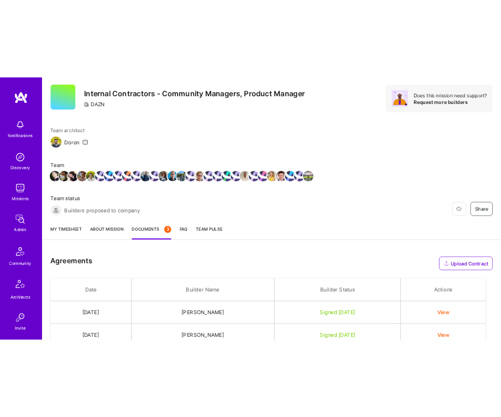
scroll to position [0, 0]
